Goal: Task Accomplishment & Management: Use online tool/utility

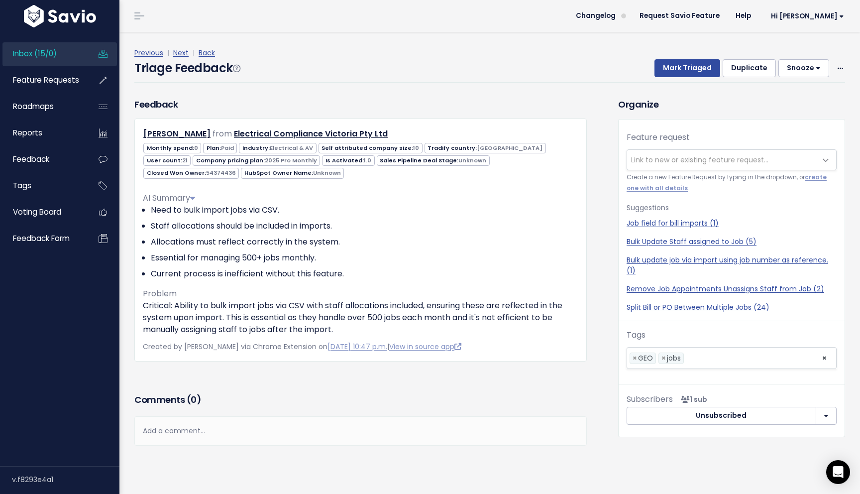
scroll to position [17, 0]
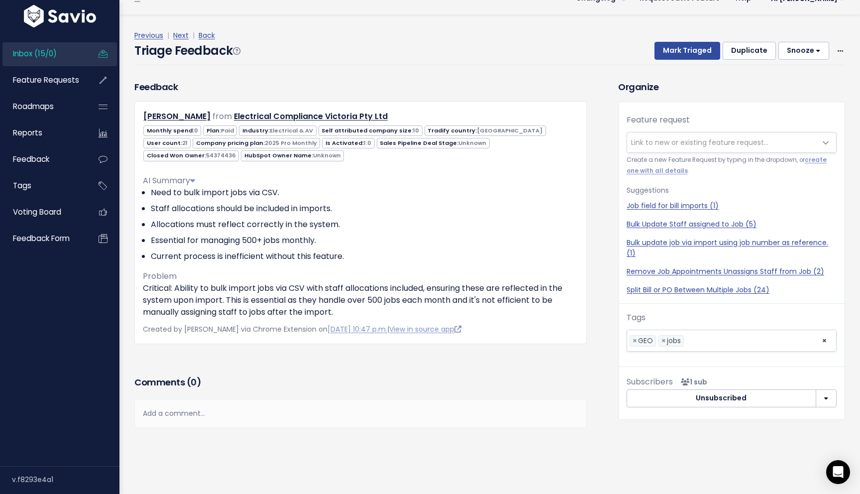
click at [285, 387] on h3 "Comments ( 0 )" at bounding box center [360, 382] width 452 height 14
click at [185, 36] on link "Next" at bounding box center [180, 35] width 15 height 10
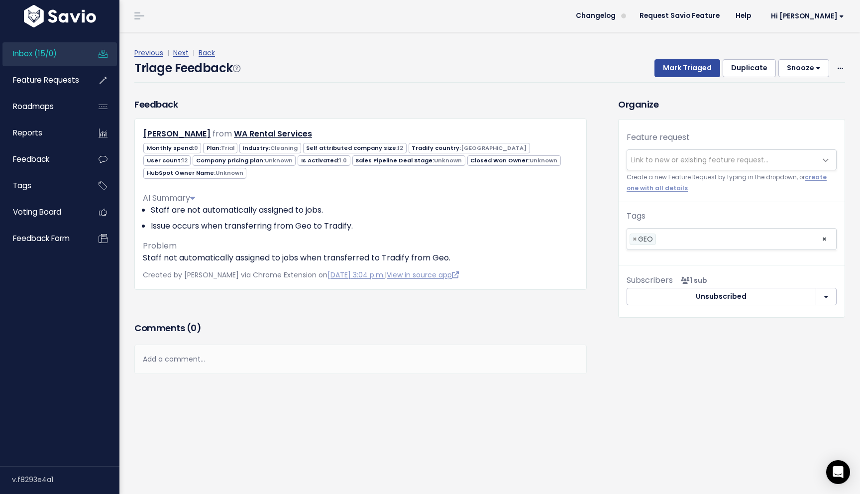
click at [683, 171] on div "Feature request --------- Link to new or existing feature request... Create a n…" at bounding box center [732, 166] width 226 height 71
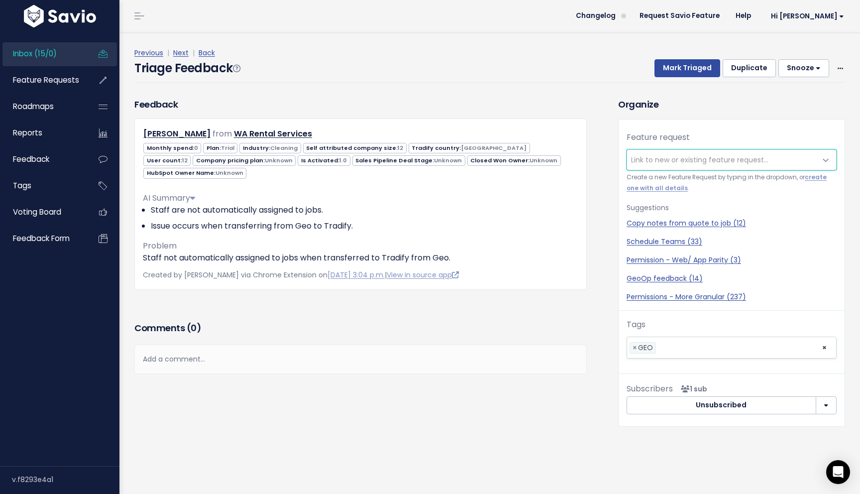
click at [685, 159] on span "Link to new or existing feature request..." at bounding box center [699, 160] width 137 height 10
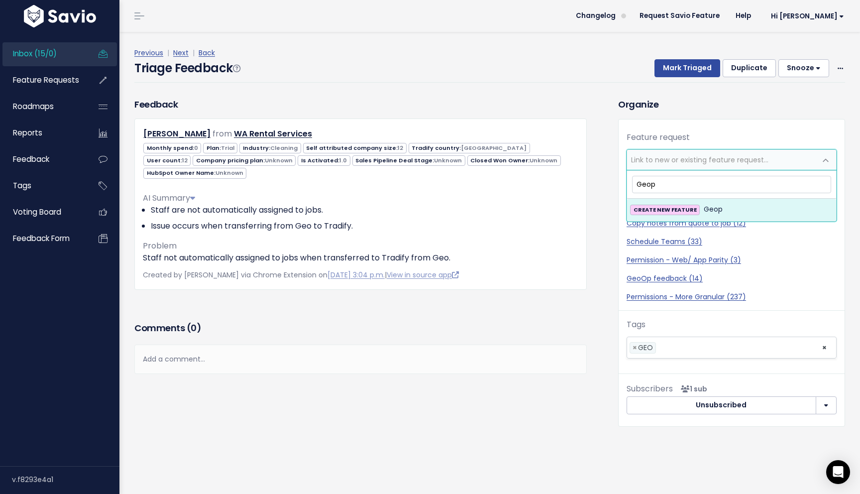
type input "Geo"
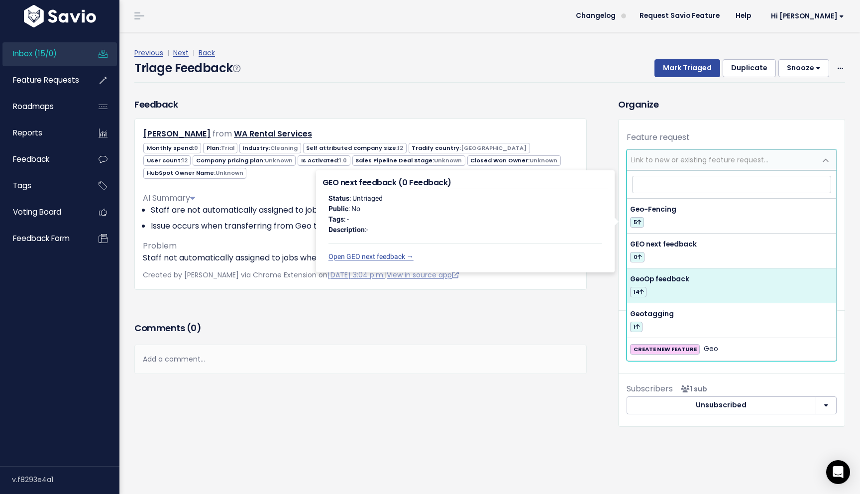
select select "61658"
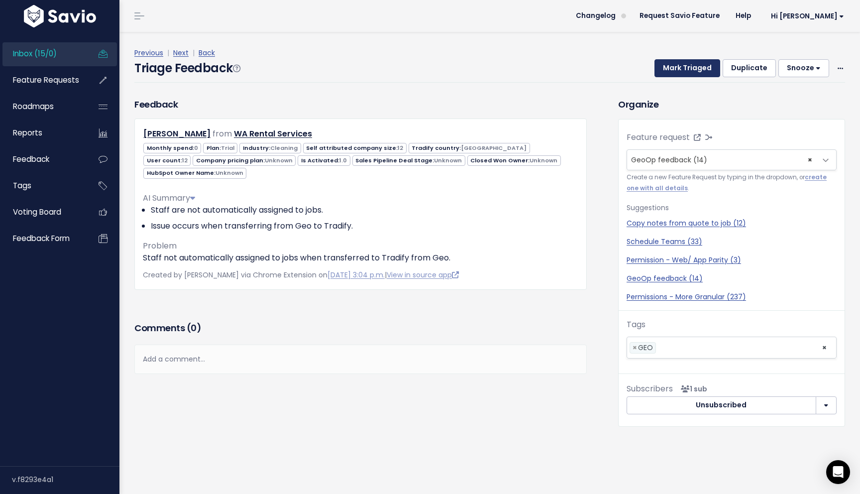
click at [690, 67] on button "Mark Triaged" at bounding box center [687, 68] width 66 height 18
